Goal: Find specific page/section: Find specific page/section

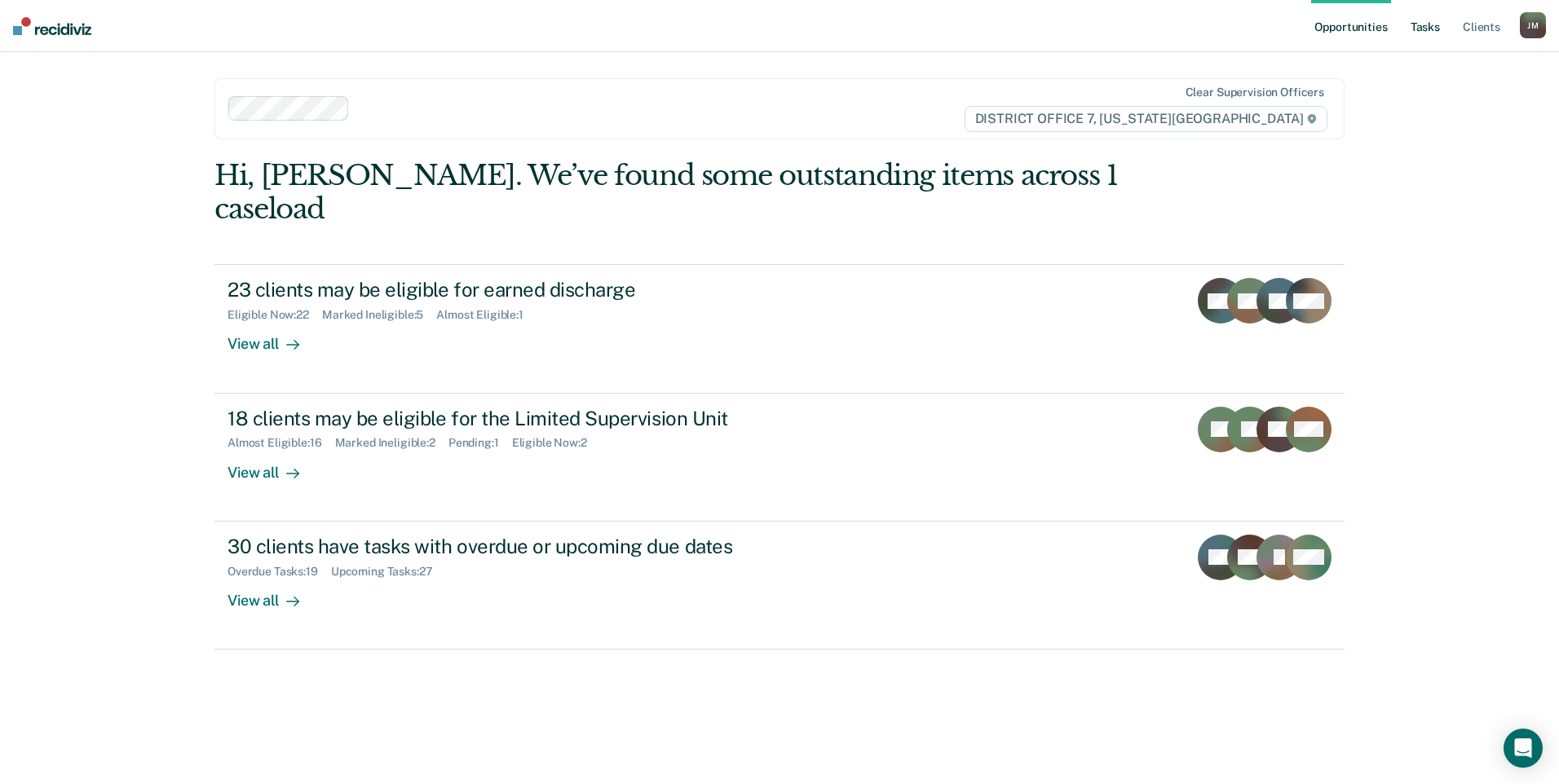
click at [1439, 24] on link "Tasks" at bounding box center [1425, 26] width 36 height 52
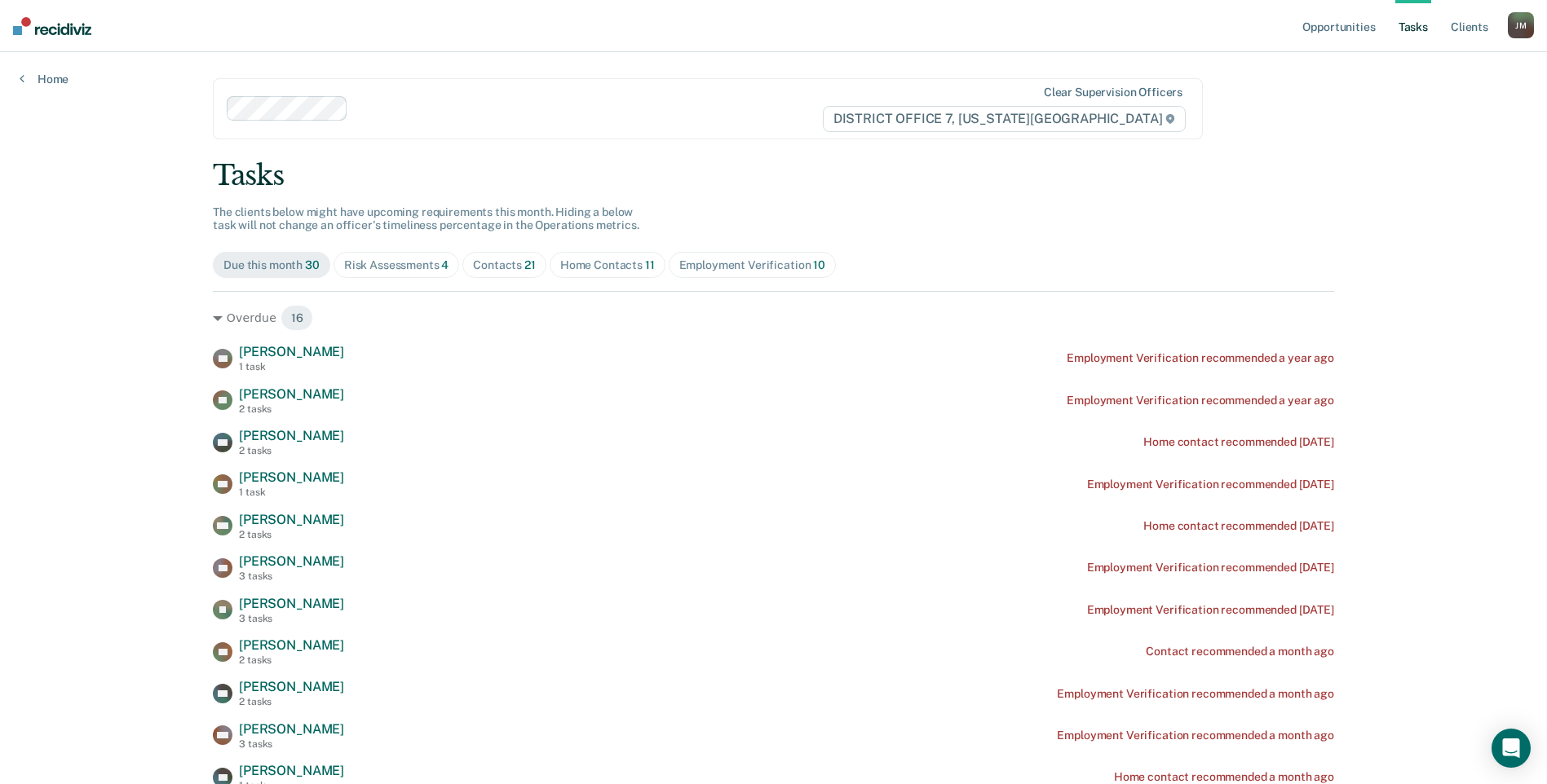
click at [444, 266] on span "Risk Assessments 4" at bounding box center [397, 264] width 126 height 26
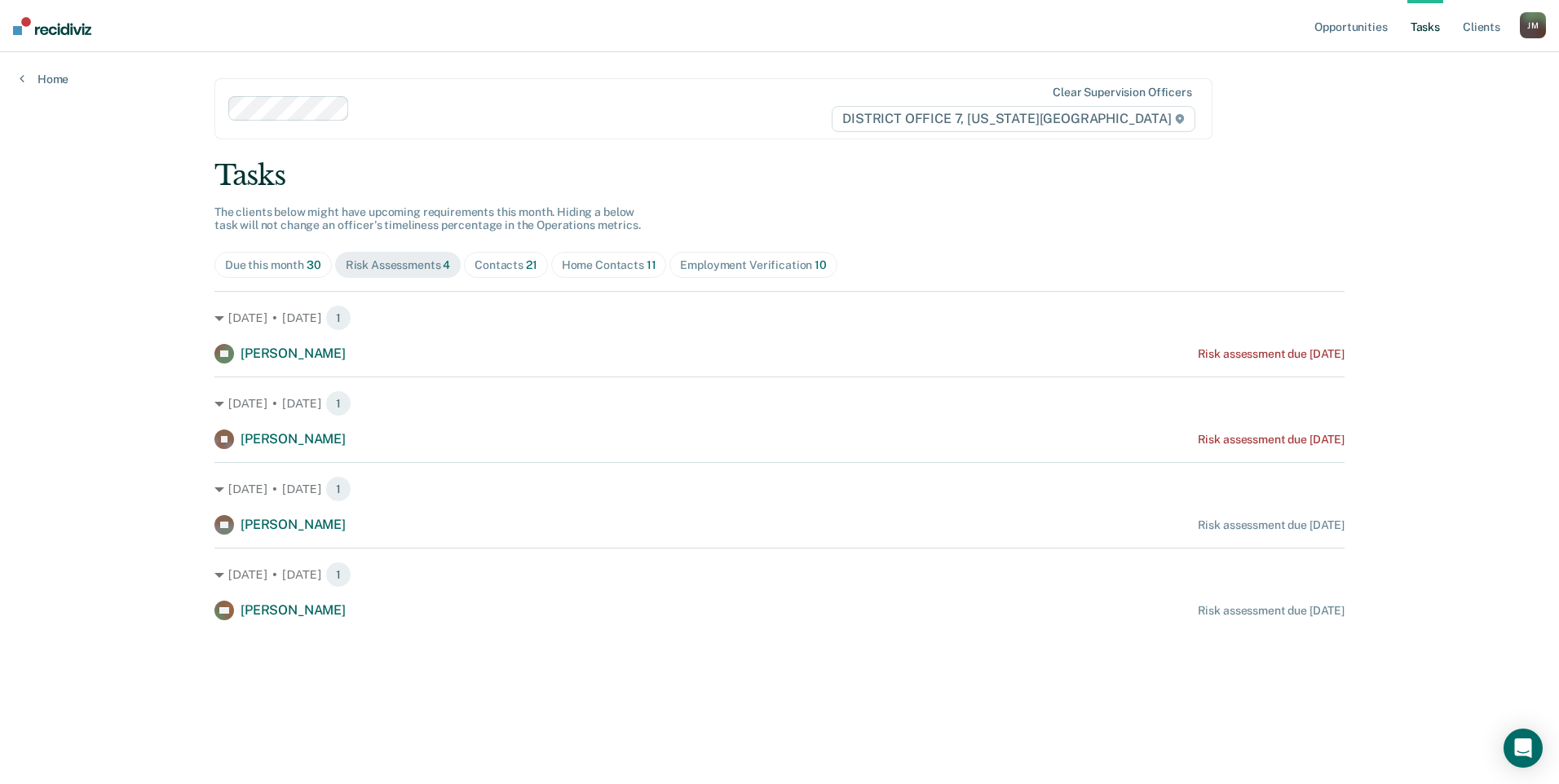
click at [636, 266] on div "Home Contacts 11" at bounding box center [609, 265] width 94 height 14
